Goal: Check status

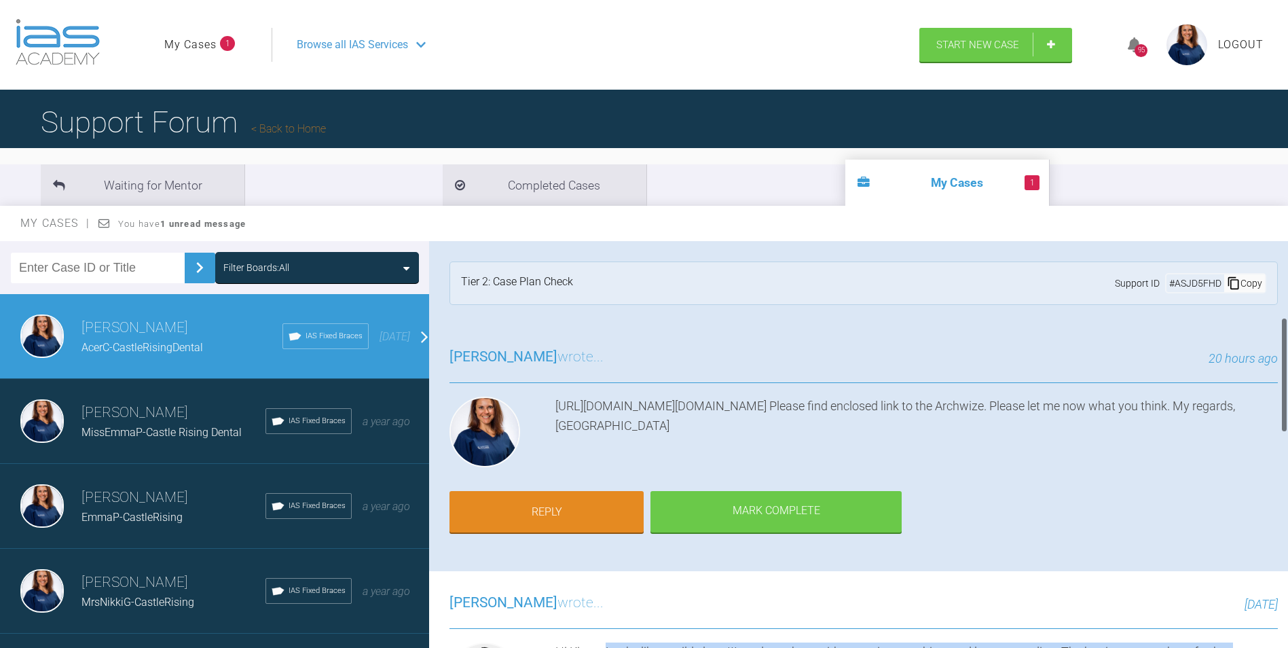
scroll to position [272, 0]
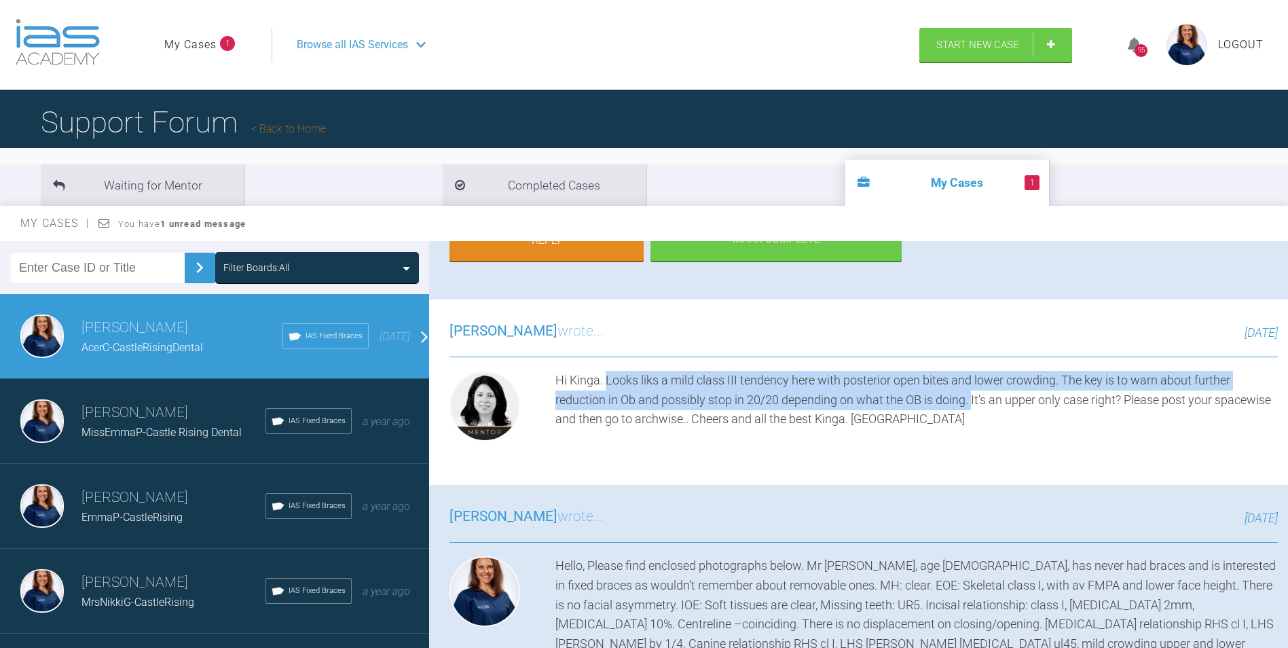
click at [193, 45] on link "My Cases" at bounding box center [190, 45] width 52 height 18
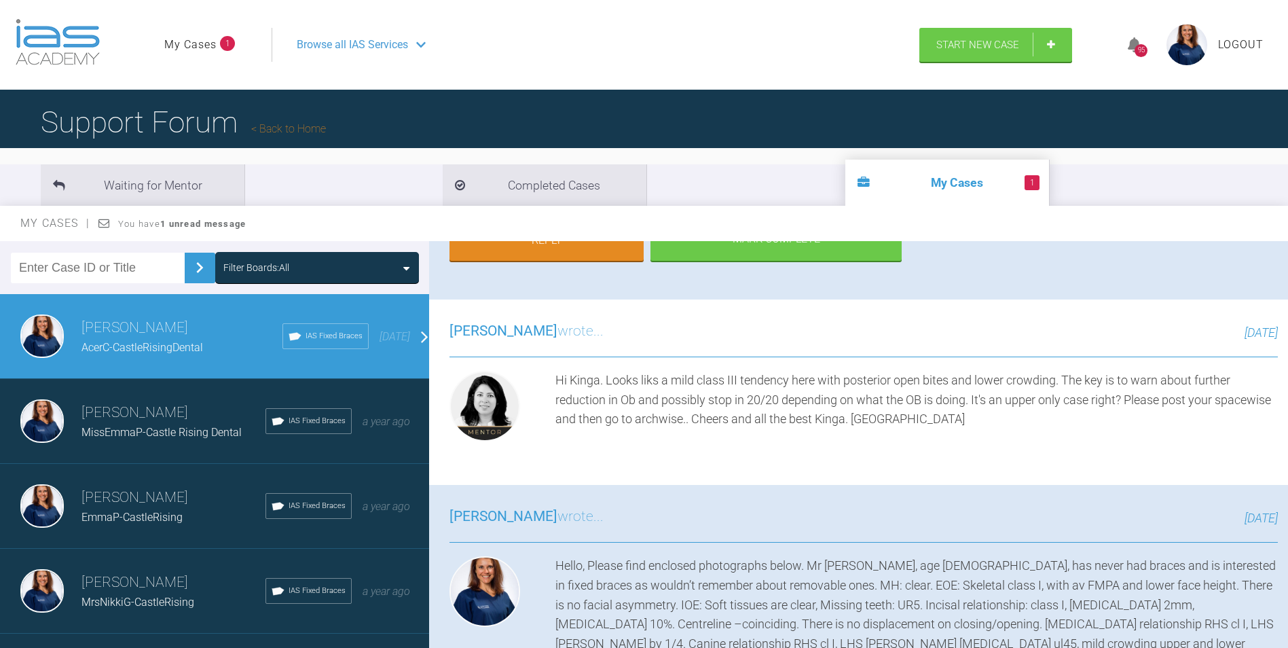
click at [138, 343] on span "AcerC-CastleRisingDental" at bounding box center [142, 347] width 122 height 13
click at [151, 425] on div "MissEmmaP-Castle Rising Dental" at bounding box center [173, 433] width 184 height 18
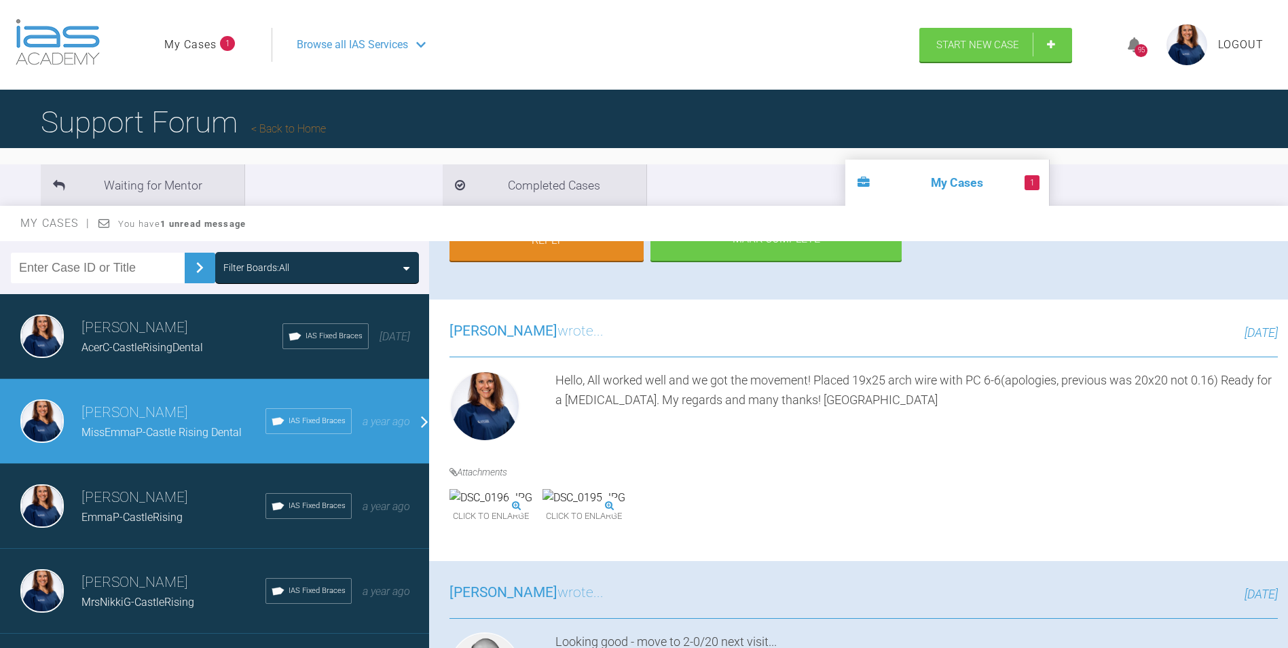
click at [153, 344] on span "AcerC-CastleRisingDental" at bounding box center [142, 347] width 122 height 13
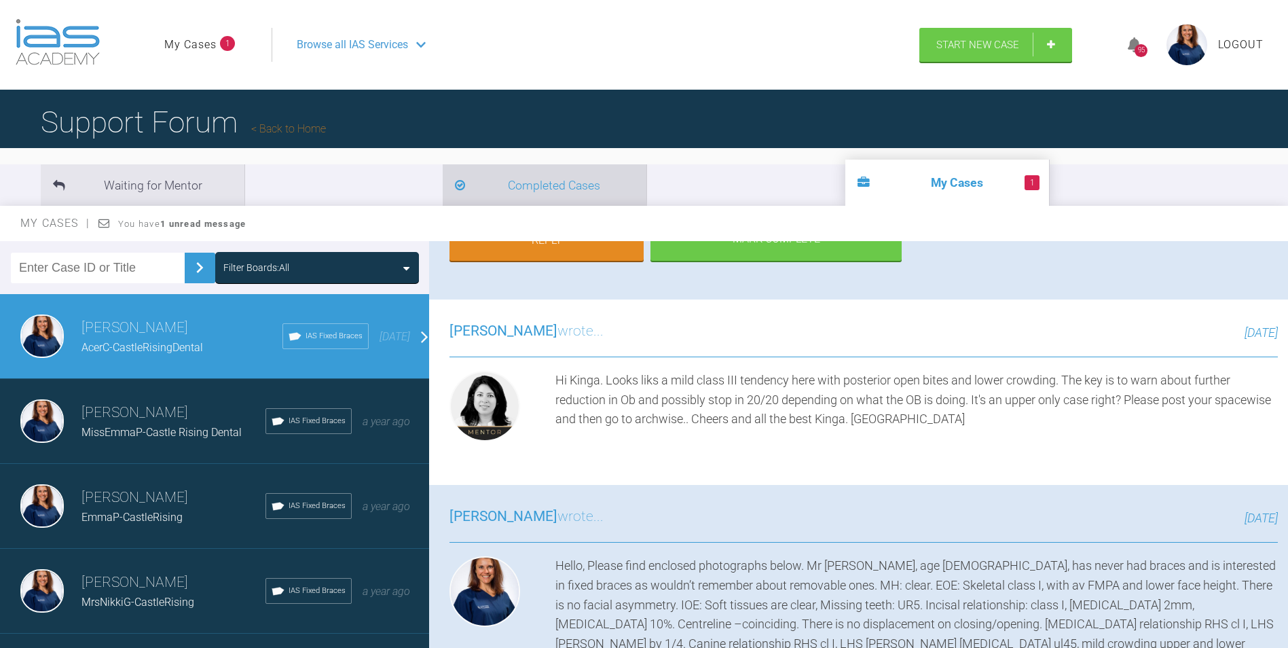
click at [443, 187] on li "Completed Cases" at bounding box center [545, 184] width 204 height 41
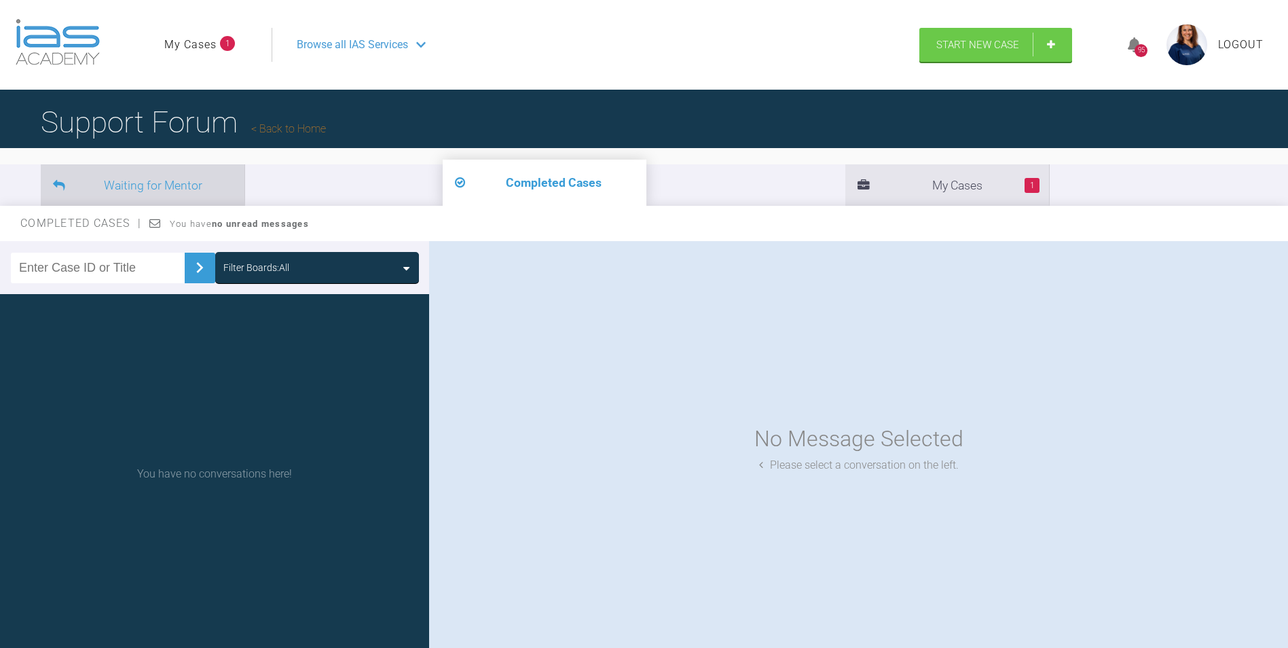
click at [202, 184] on li "Waiting for Mentor" at bounding box center [143, 184] width 204 height 41
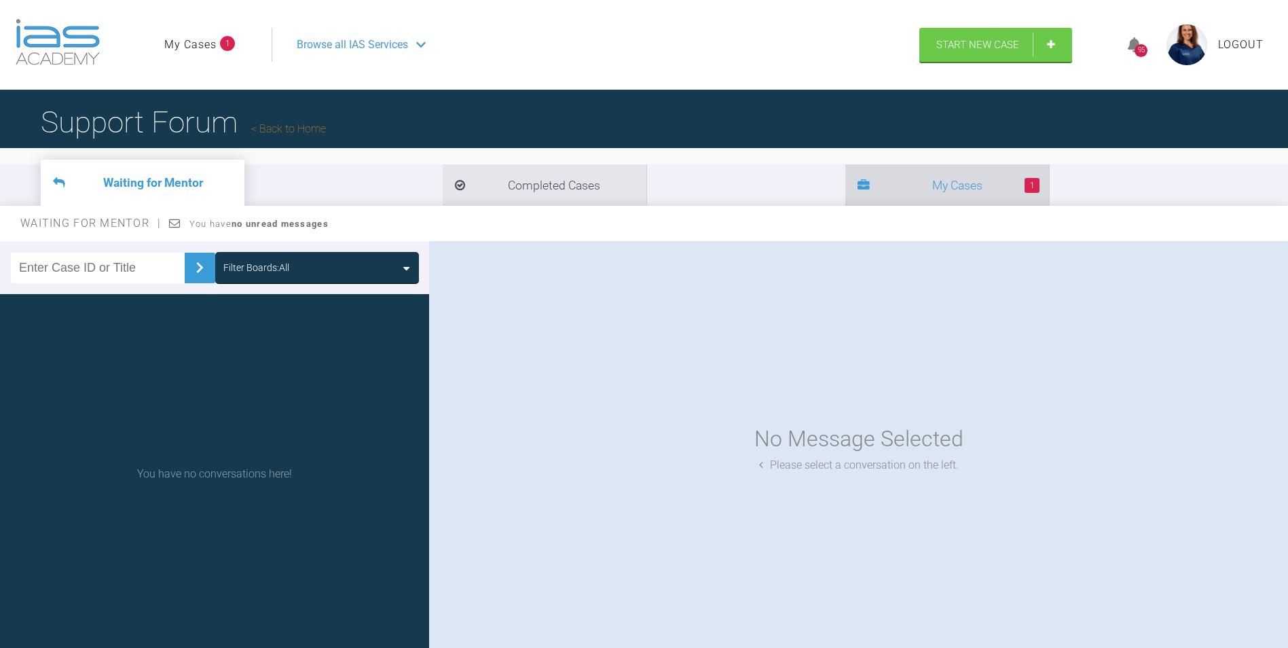
click at [845, 194] on li "1 My Cases" at bounding box center [947, 184] width 204 height 41
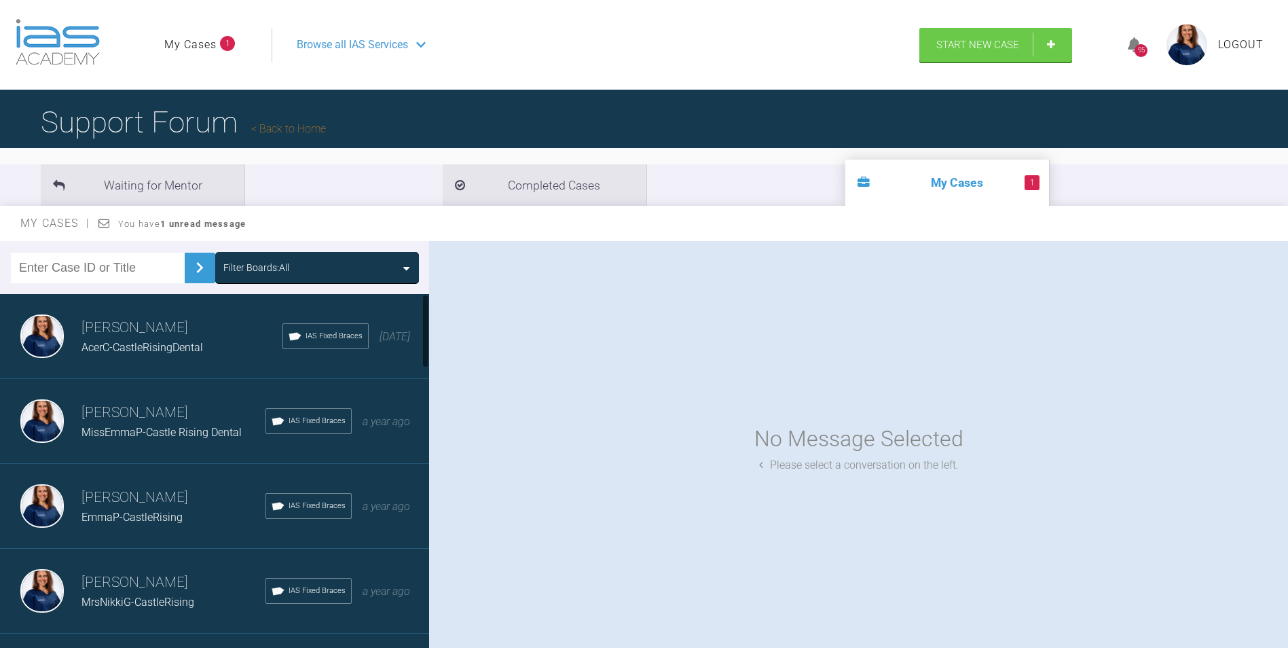
click at [115, 324] on h3 "[PERSON_NAME]" at bounding box center [181, 327] width 201 height 23
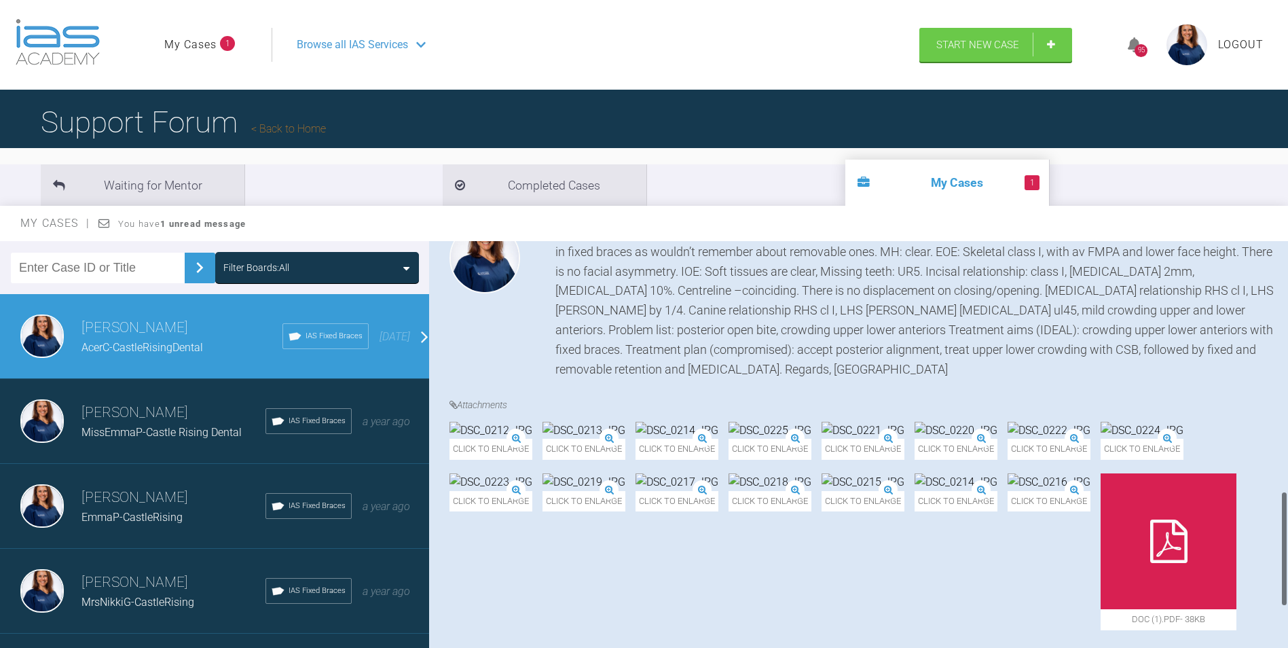
scroll to position [950, 0]
click at [177, 183] on li "Waiting for Mentor" at bounding box center [143, 184] width 204 height 41
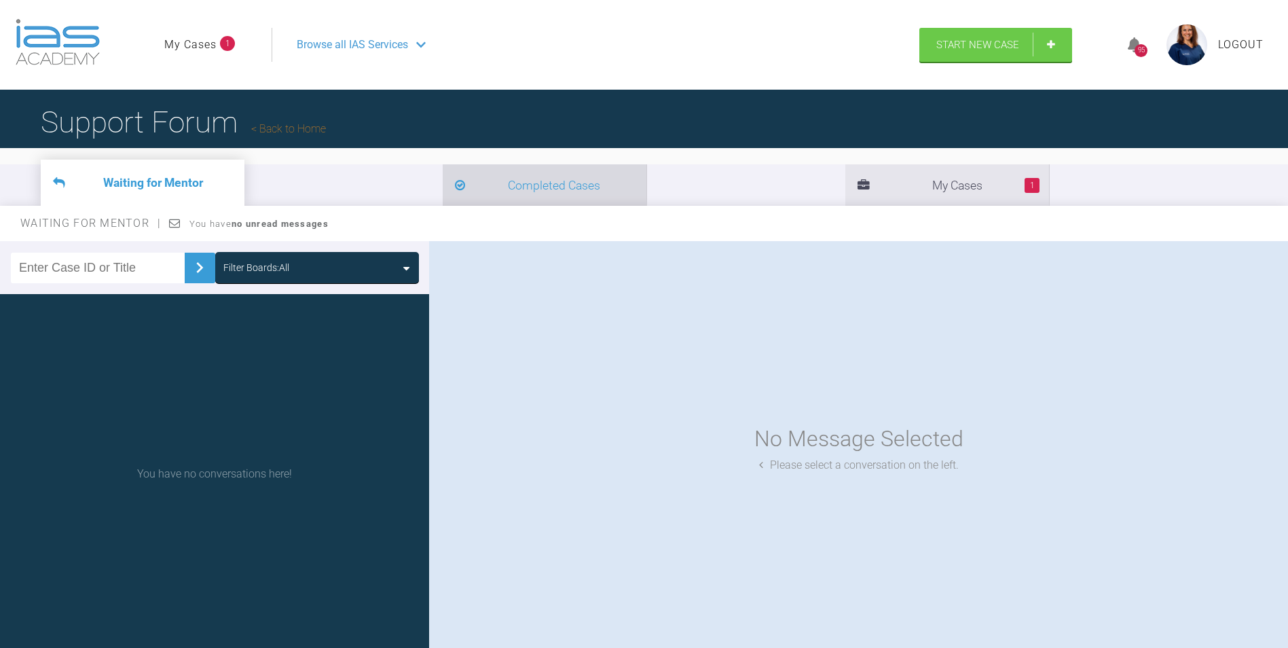
click at [443, 185] on li "Completed Cases" at bounding box center [545, 184] width 204 height 41
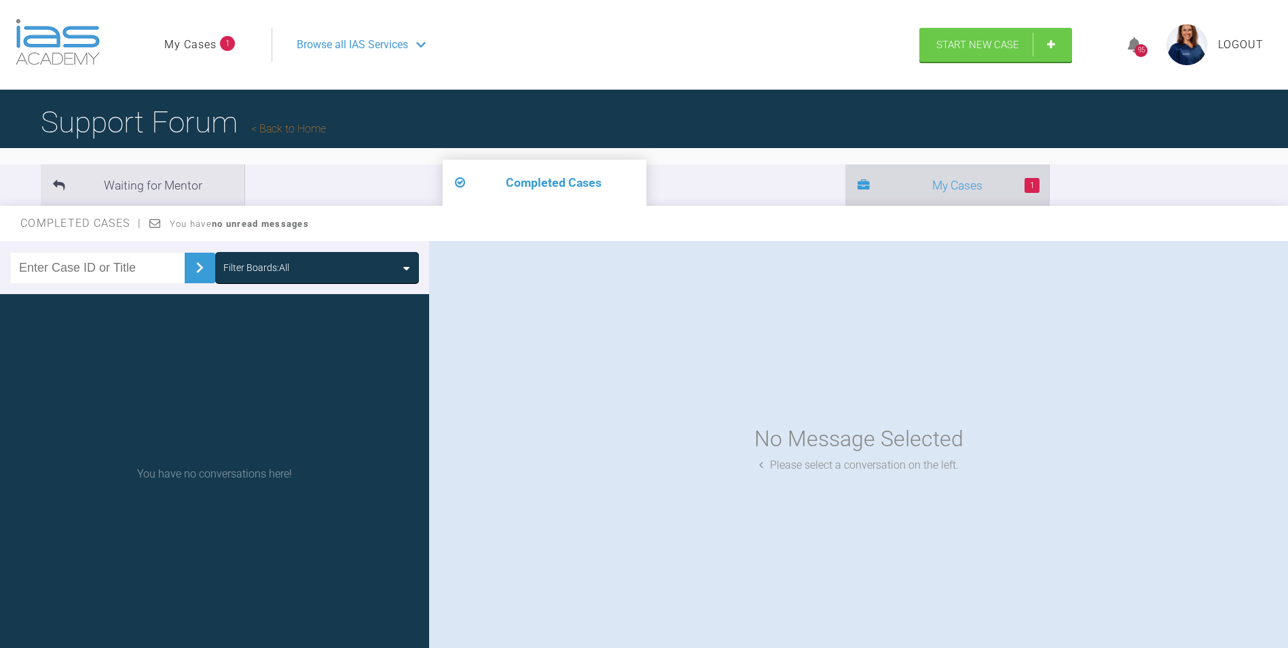
click at [845, 186] on li "1 My Cases" at bounding box center [947, 184] width 204 height 41
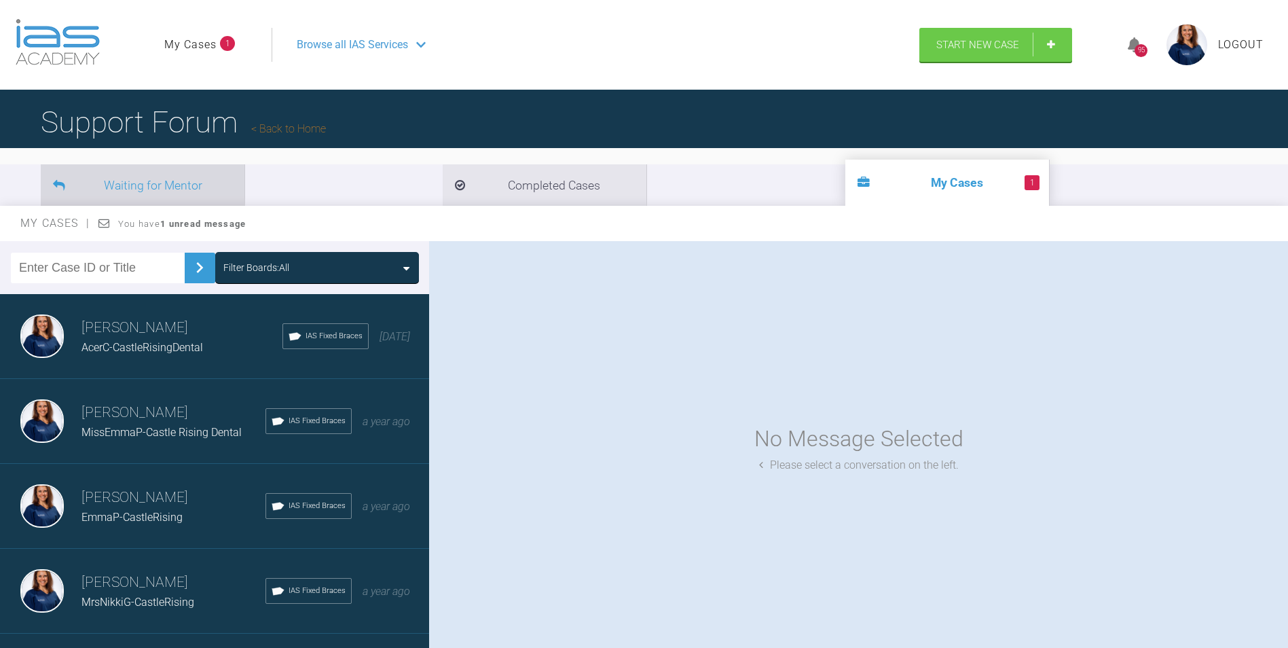
click at [168, 187] on li "Waiting for Mentor" at bounding box center [143, 184] width 204 height 41
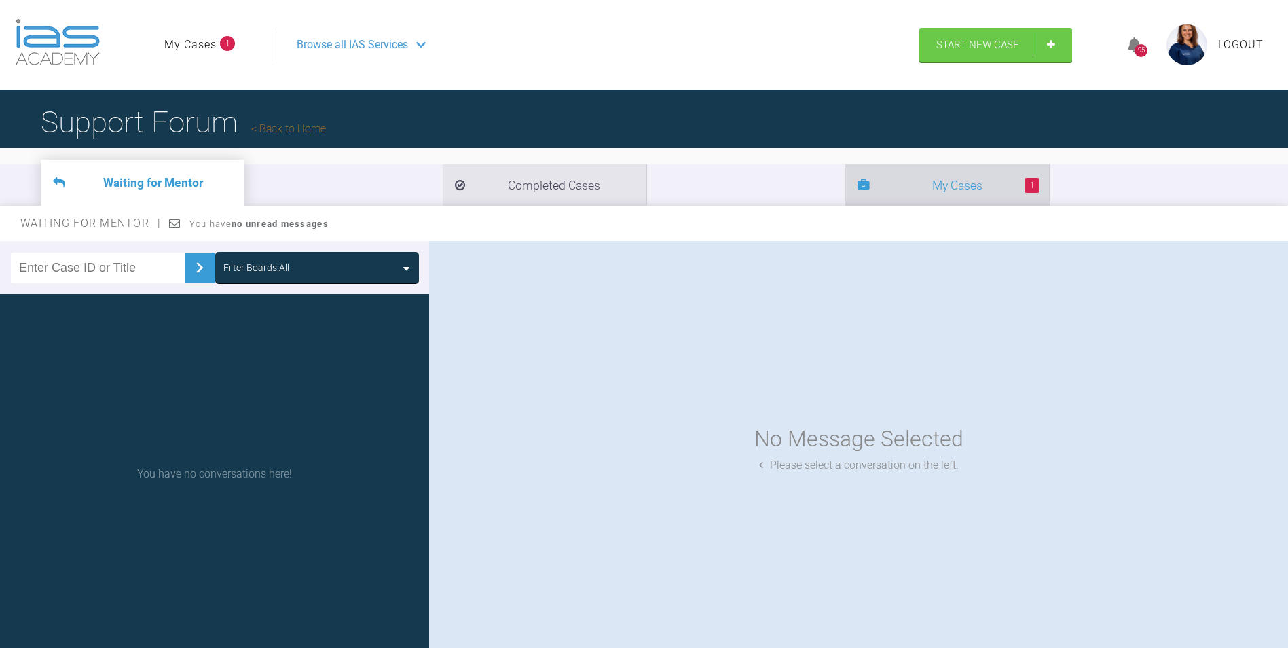
click at [845, 187] on li "1 My Cases" at bounding box center [947, 184] width 204 height 41
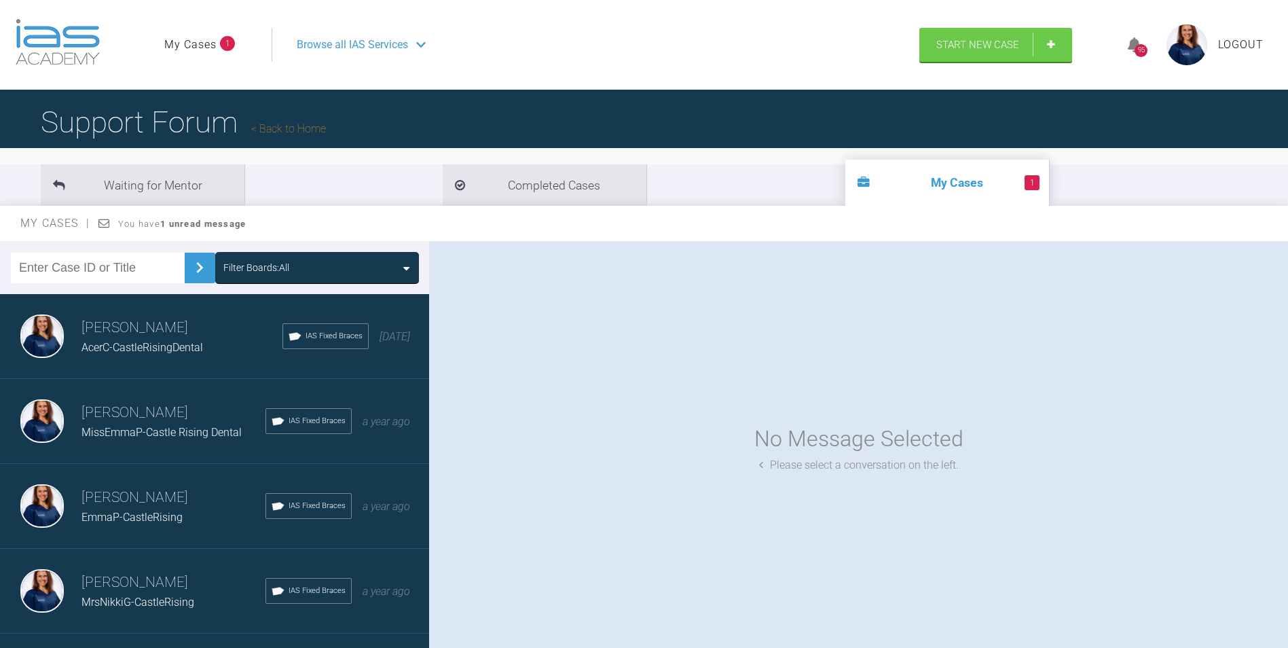
click at [189, 339] on div "AcerC-CastleRisingDental" at bounding box center [181, 348] width 201 height 18
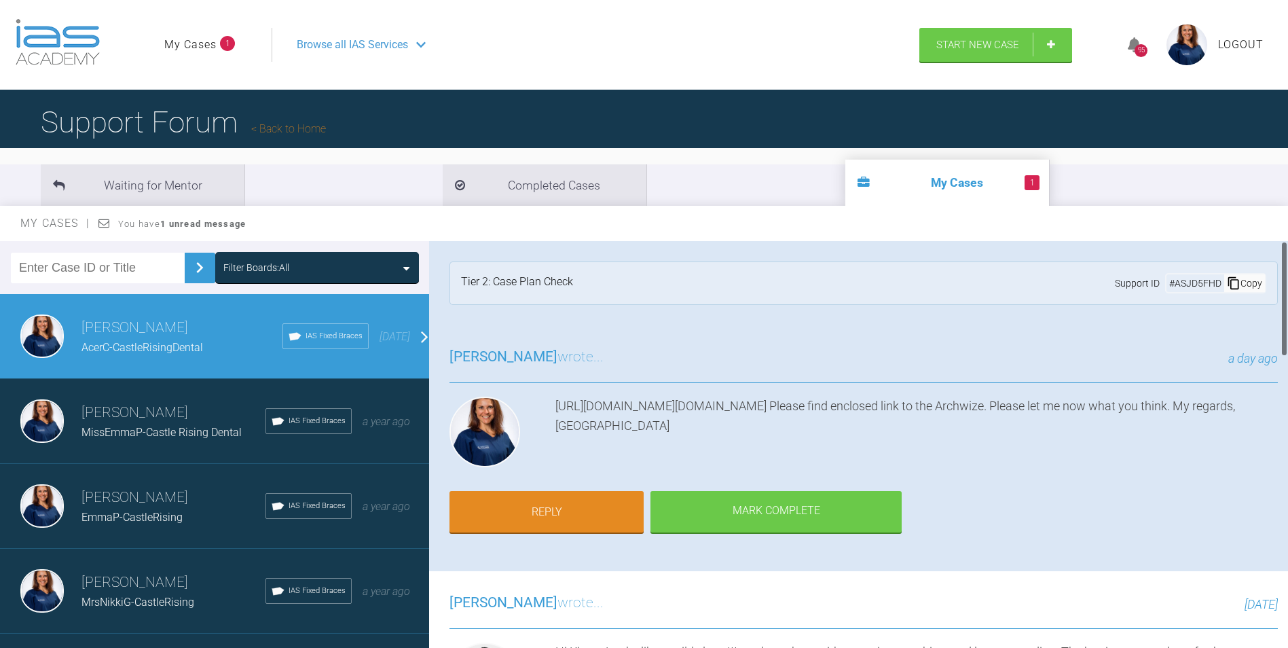
click at [629, 423] on div "[URL][DOMAIN_NAME][DOMAIN_NAME] Please find enclosed link to the Archwize. Plea…" at bounding box center [916, 434] width 722 height 76
click at [1145, 422] on div "[URL][DOMAIN_NAME][DOMAIN_NAME] Please find enclosed link to the Archwize. Plea…" at bounding box center [916, 434] width 722 height 76
drag, startPoint x: 556, startPoint y: 403, endPoint x: 1277, endPoint y: 419, distance: 721.7
click at [1277, 419] on div "[PERSON_NAME] wrote... a day ago [URL][DOMAIN_NAME][DOMAIN_NAME] Please find en…" at bounding box center [863, 448] width 869 height 246
drag, startPoint x: 1277, startPoint y: 419, endPoint x: 1238, endPoint y: 422, distance: 39.4
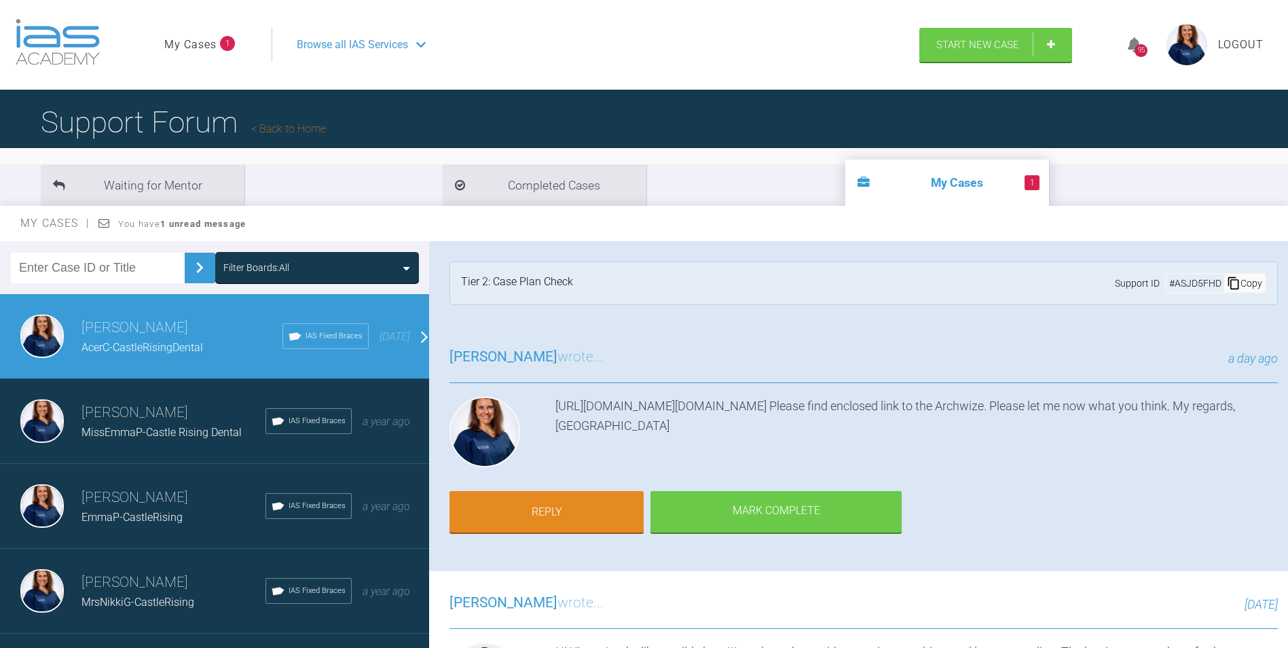
copy div "[URL][DOMAIN_NAME][DOMAIN_NAME]"
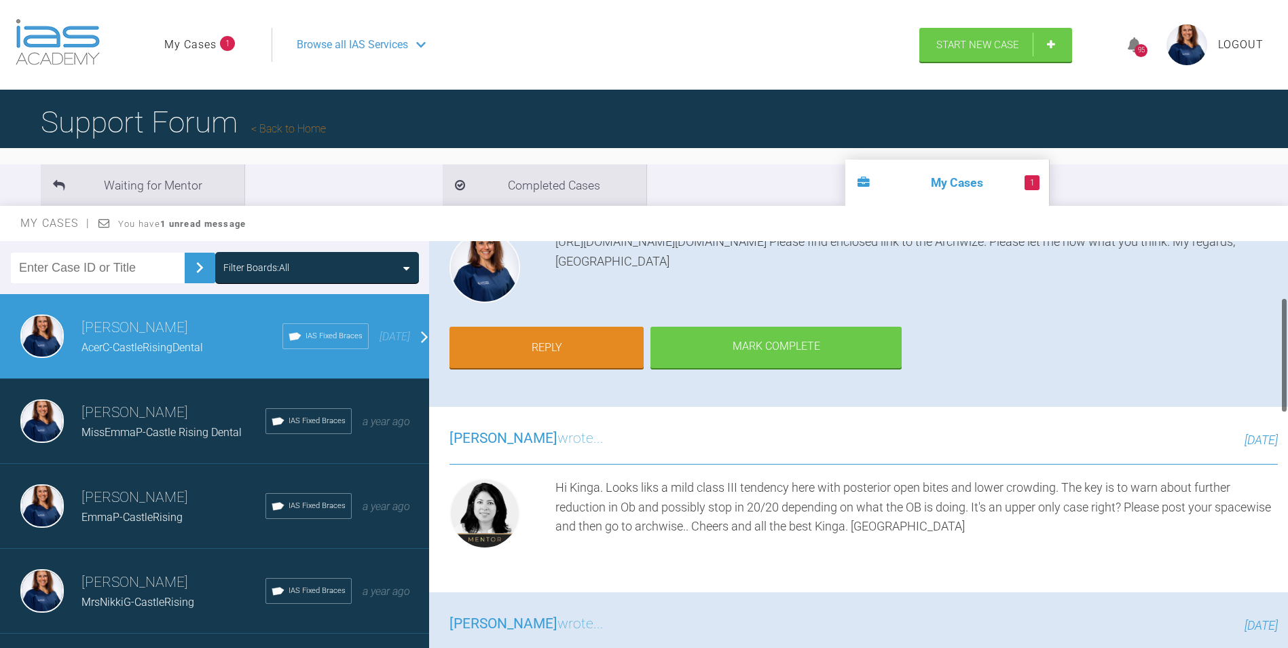
scroll to position [204, 0]
